Goal: Entertainment & Leisure: Consume media (video, audio)

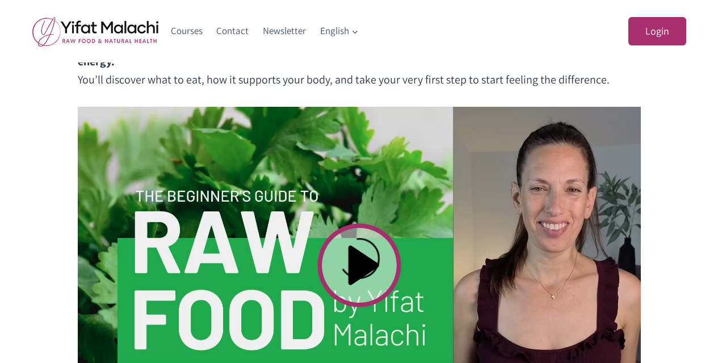
scroll to position [397, 0]
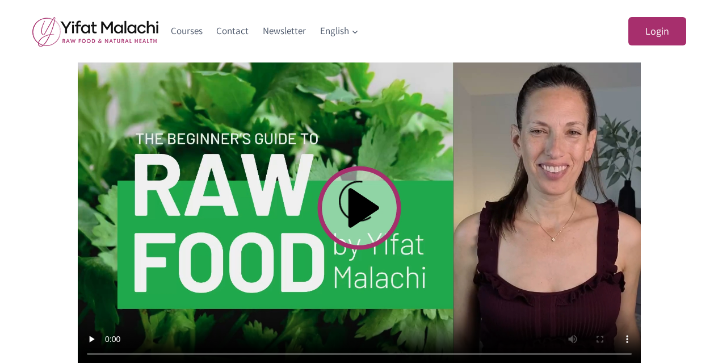
click at [372, 179] on video at bounding box center [359, 207] width 563 height 317
click at [359, 210] on video at bounding box center [359, 207] width 563 height 317
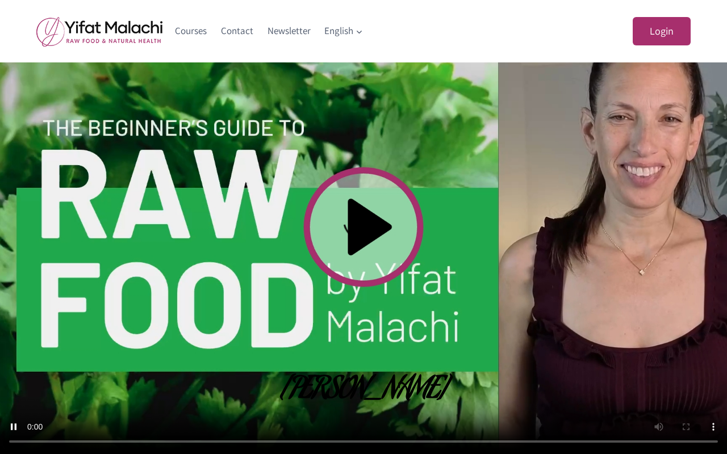
click at [522, 284] on video at bounding box center [363, 227] width 727 height 454
